Goal: Use online tool/utility: Utilize a website feature to perform a specific function

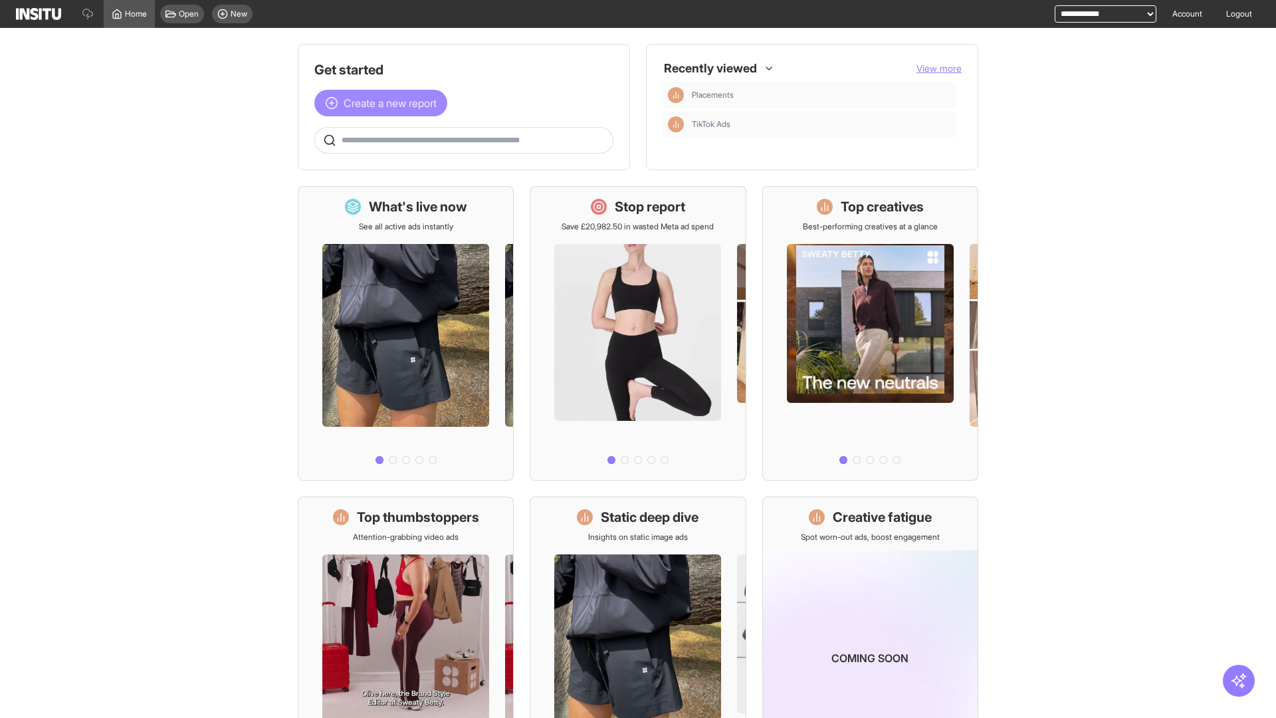
click at [384, 95] on span "Create a new report" at bounding box center [390, 103] width 93 height 16
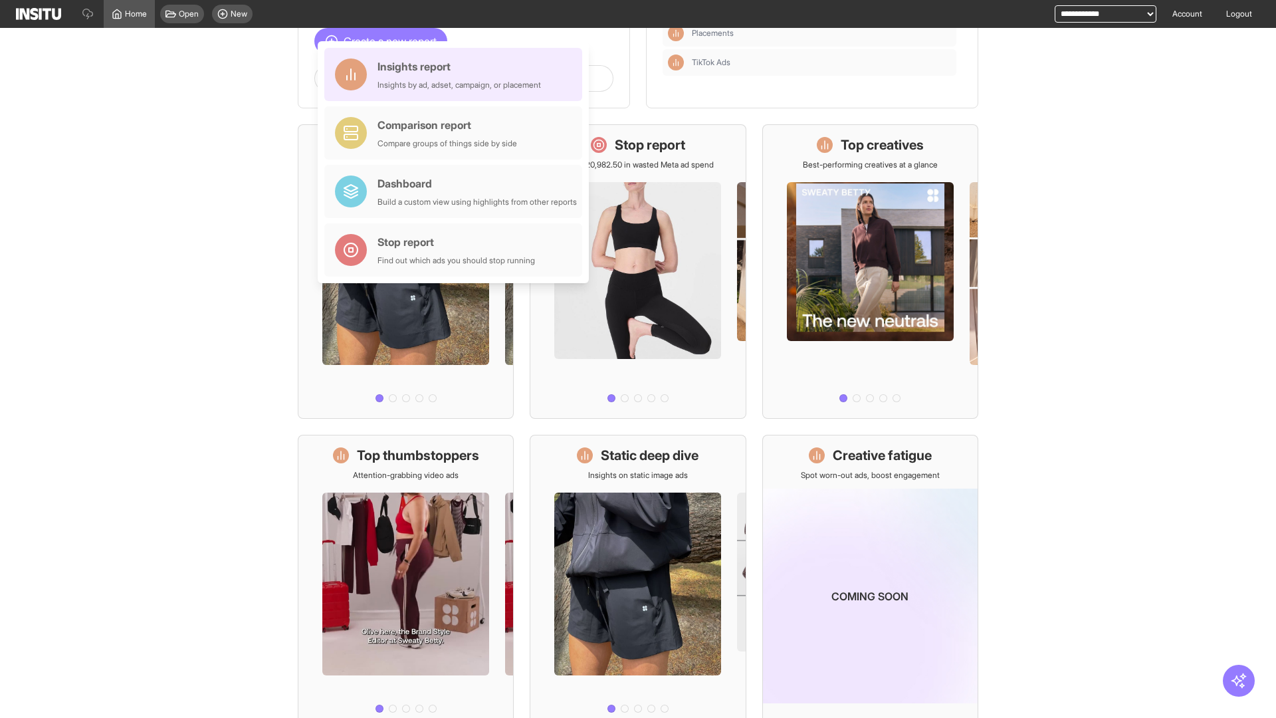
click at [456, 74] on div "Insights report Insights by ad, adset, campaign, or placement" at bounding box center [458, 74] width 163 height 32
